Goal: Ask a question

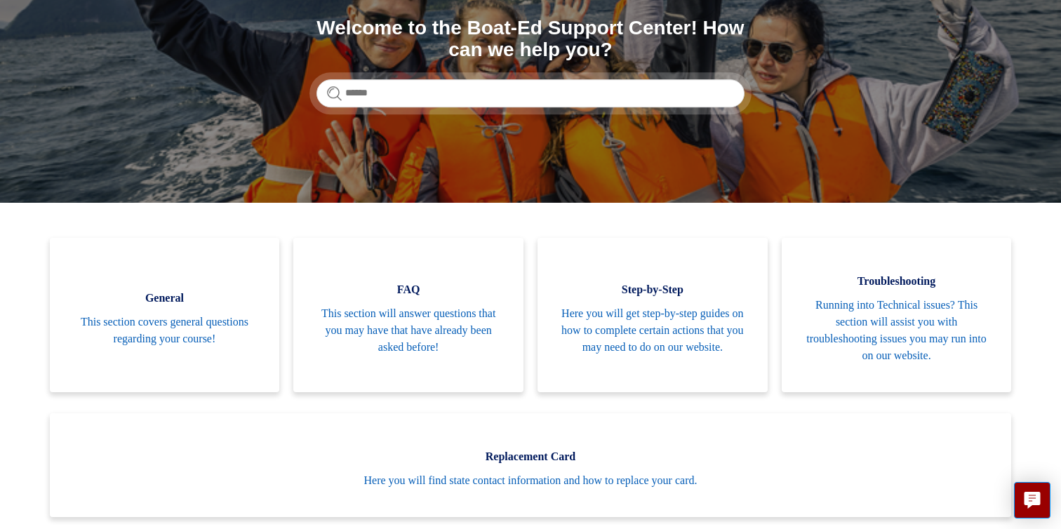
scroll to position [169, 0]
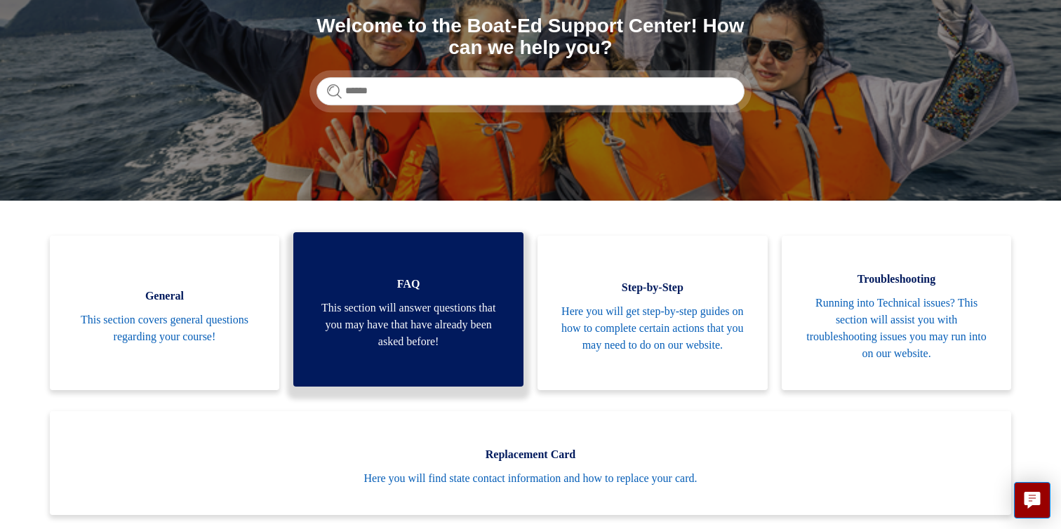
click at [408, 320] on span "This section will answer questions that you may have that have already been ask…" at bounding box center [408, 325] width 188 height 51
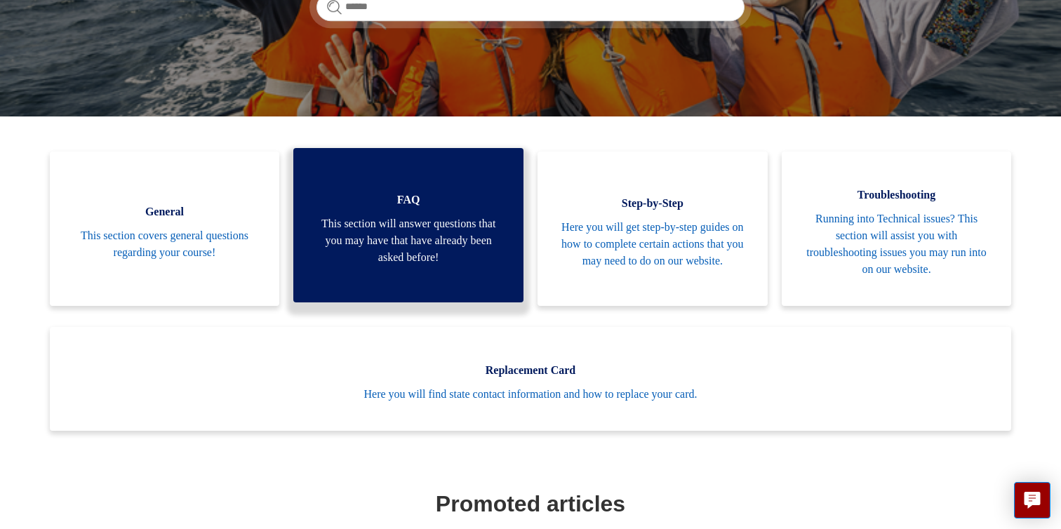
scroll to position [264, 0]
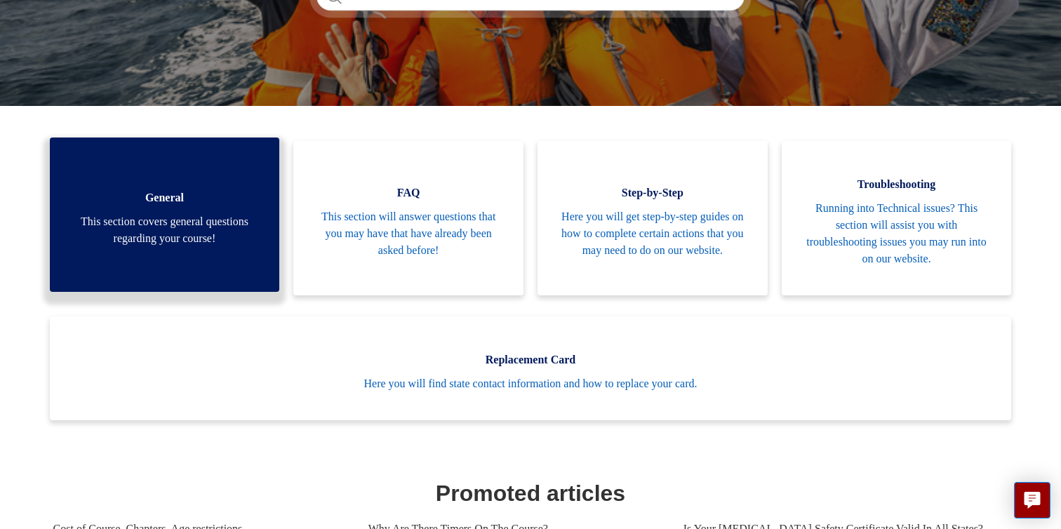
click at [182, 228] on span "This section covers general questions regarding your course!" at bounding box center [165, 230] width 188 height 34
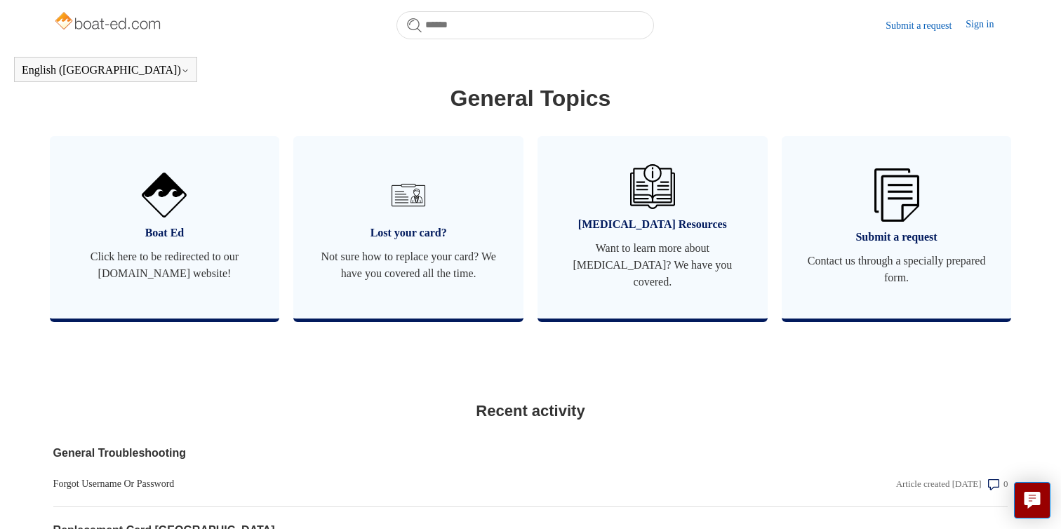
scroll to position [805, 0]
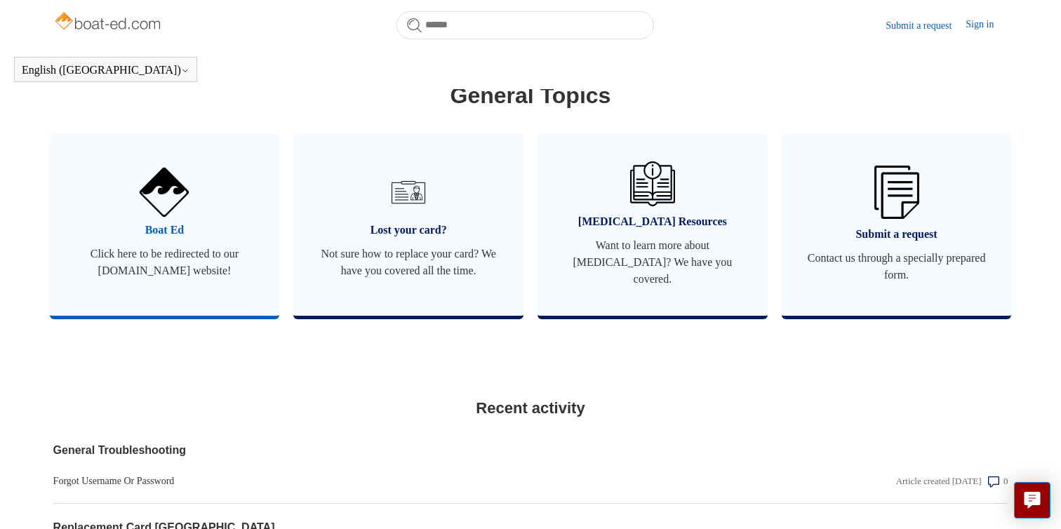
click at [180, 246] on span "Click here to be redirected to our boat-ed.com website!" at bounding box center [165, 263] width 188 height 34
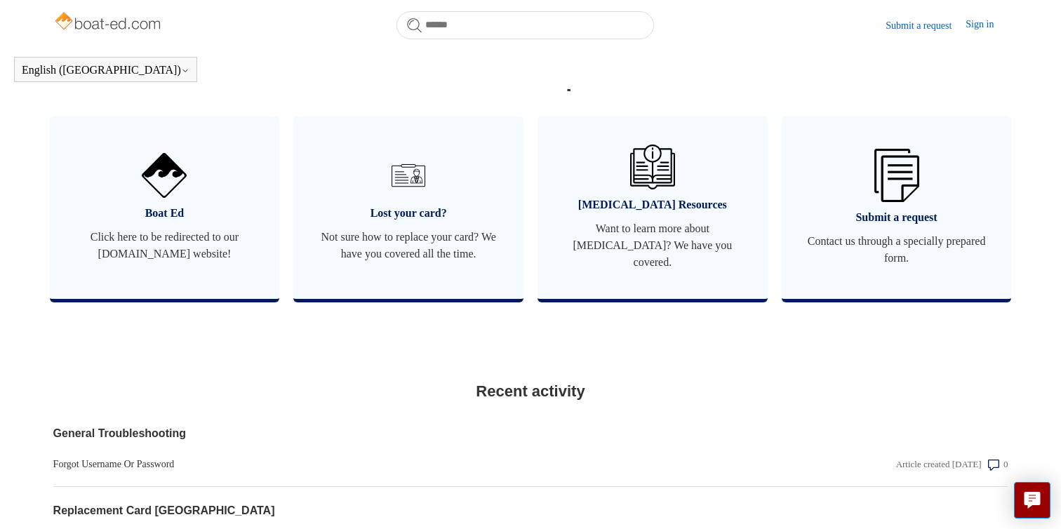
scroll to position [819, 0]
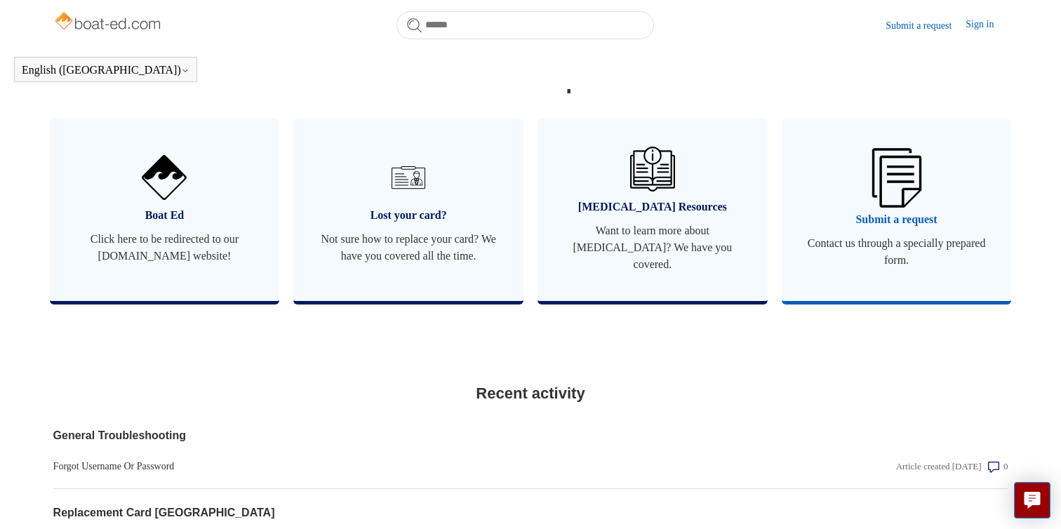
click at [889, 214] on span "Submit a request" at bounding box center [896, 219] width 188 height 17
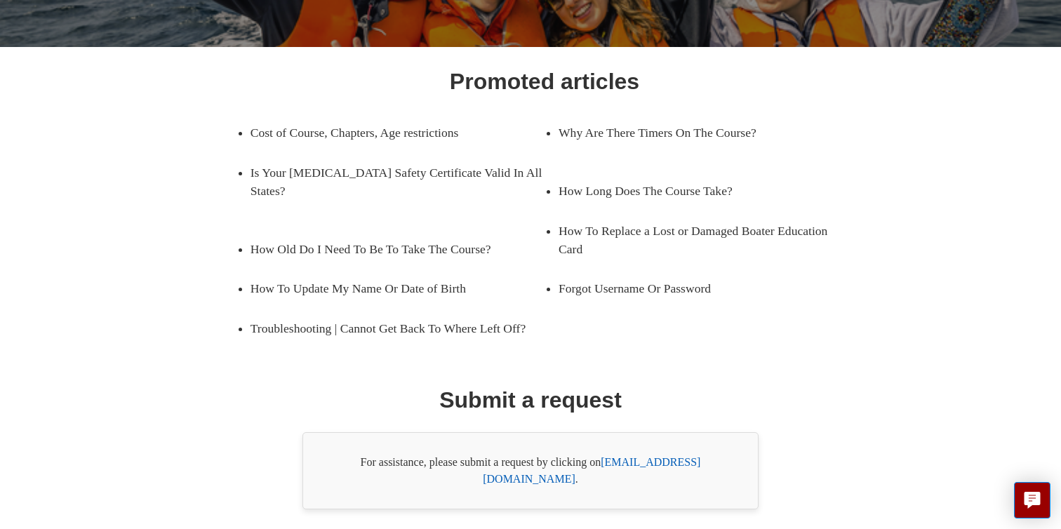
scroll to position [208, 0]
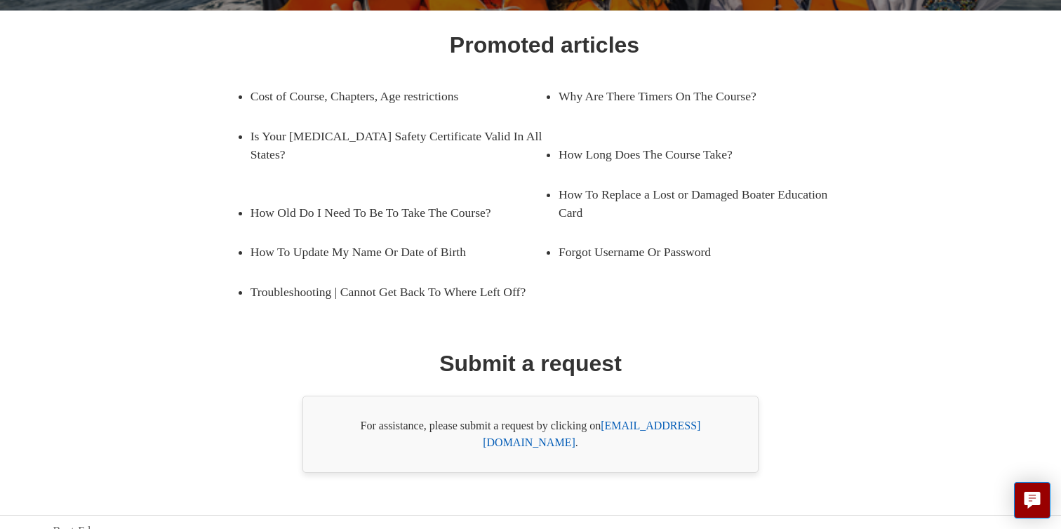
click at [642, 427] on link "[EMAIL_ADDRESS][DOMAIN_NAME]" at bounding box center [591, 433] width 217 height 29
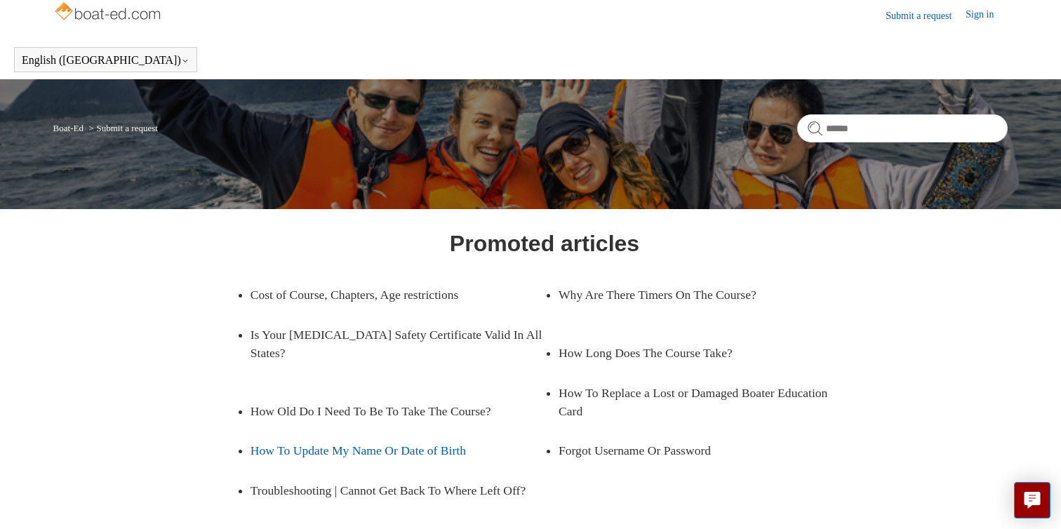
scroll to position [0, 0]
